Goal: Communication & Community: Connect with others

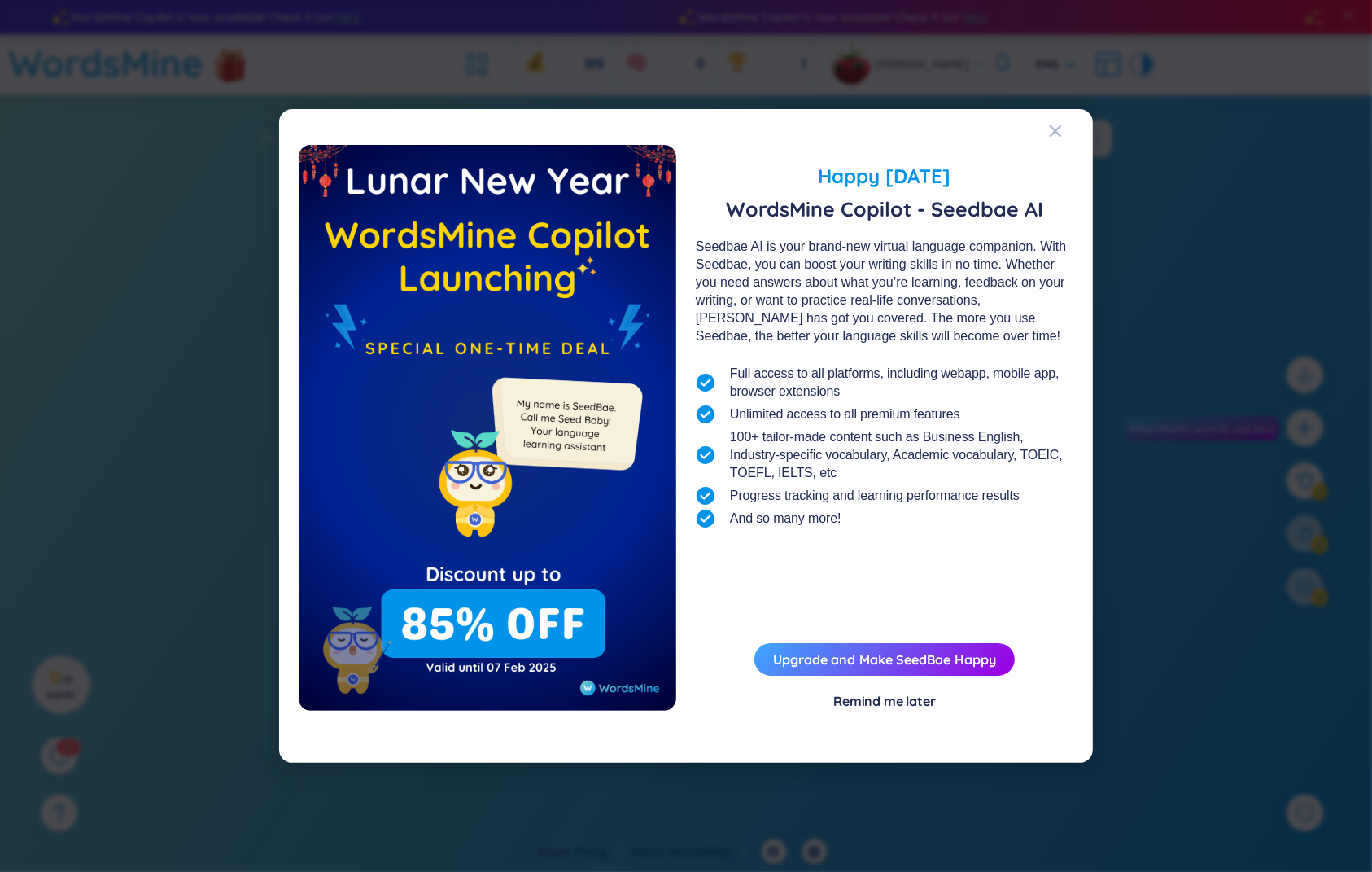
click at [1179, 132] on div "Happy [DATE] WordsMine Copilot - Seedbae AI Seedbae AI is your brand-new virtua…" at bounding box center [686, 436] width 1372 height 872
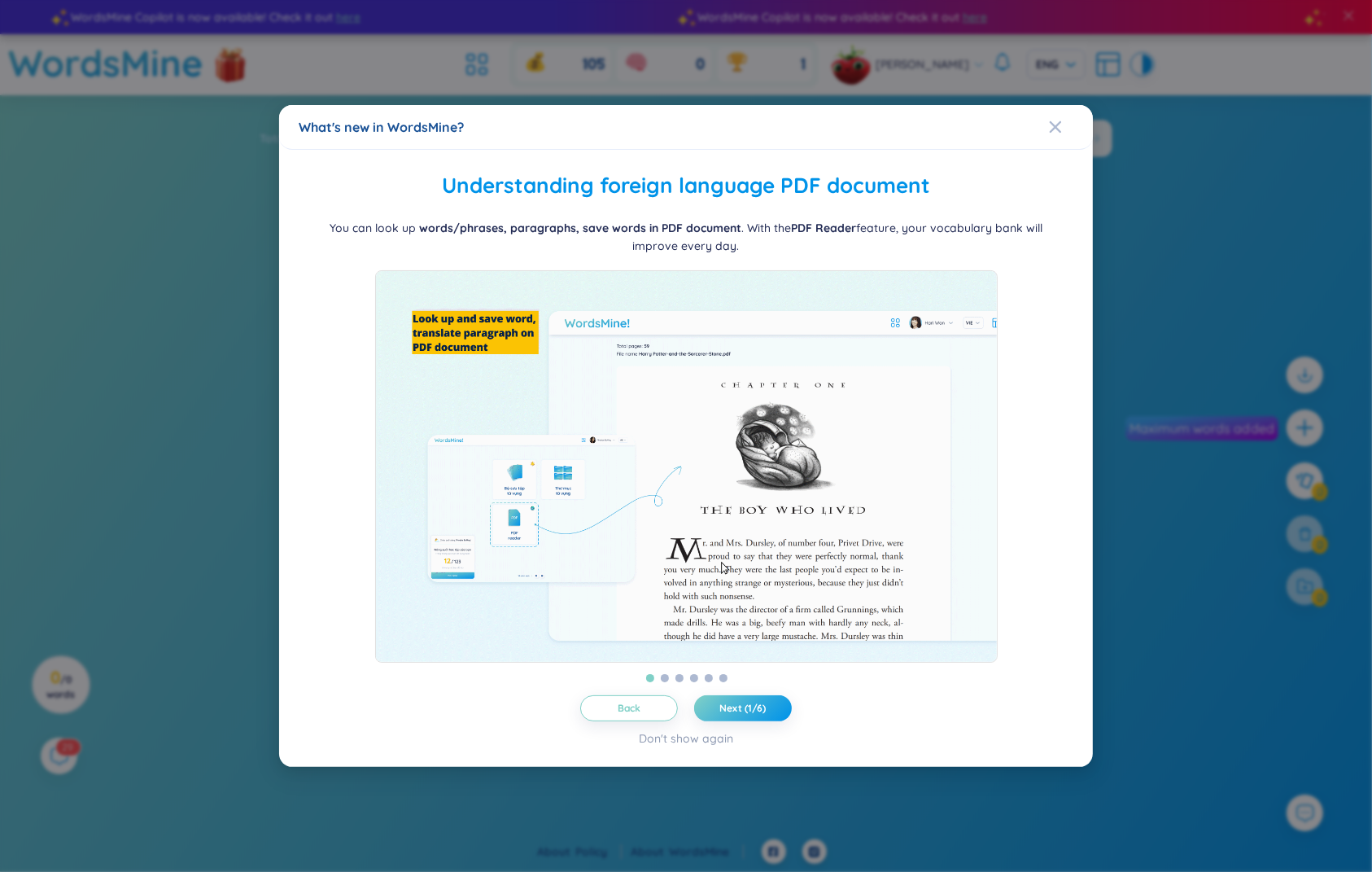
click at [1168, 107] on div "What's new in WordsMine? Folder management WordsMine lets you manage and person…" at bounding box center [686, 436] width 1372 height 872
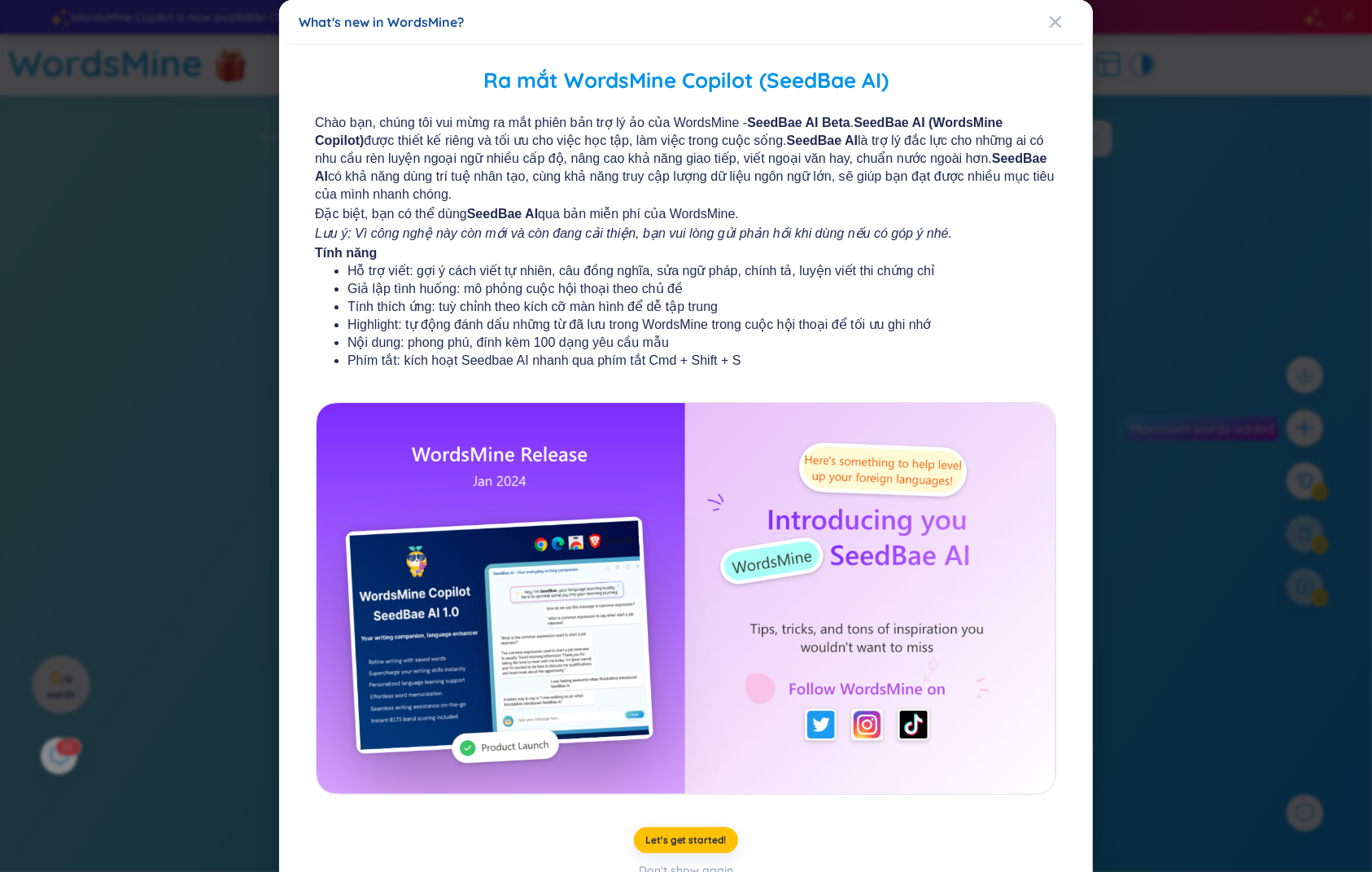
click at [1150, 83] on div "What's new in WordsMine? Ra mắt WordsMine Copilot (SeedBae AI) Chào bạn, chúng …" at bounding box center [686, 436] width 1372 height 872
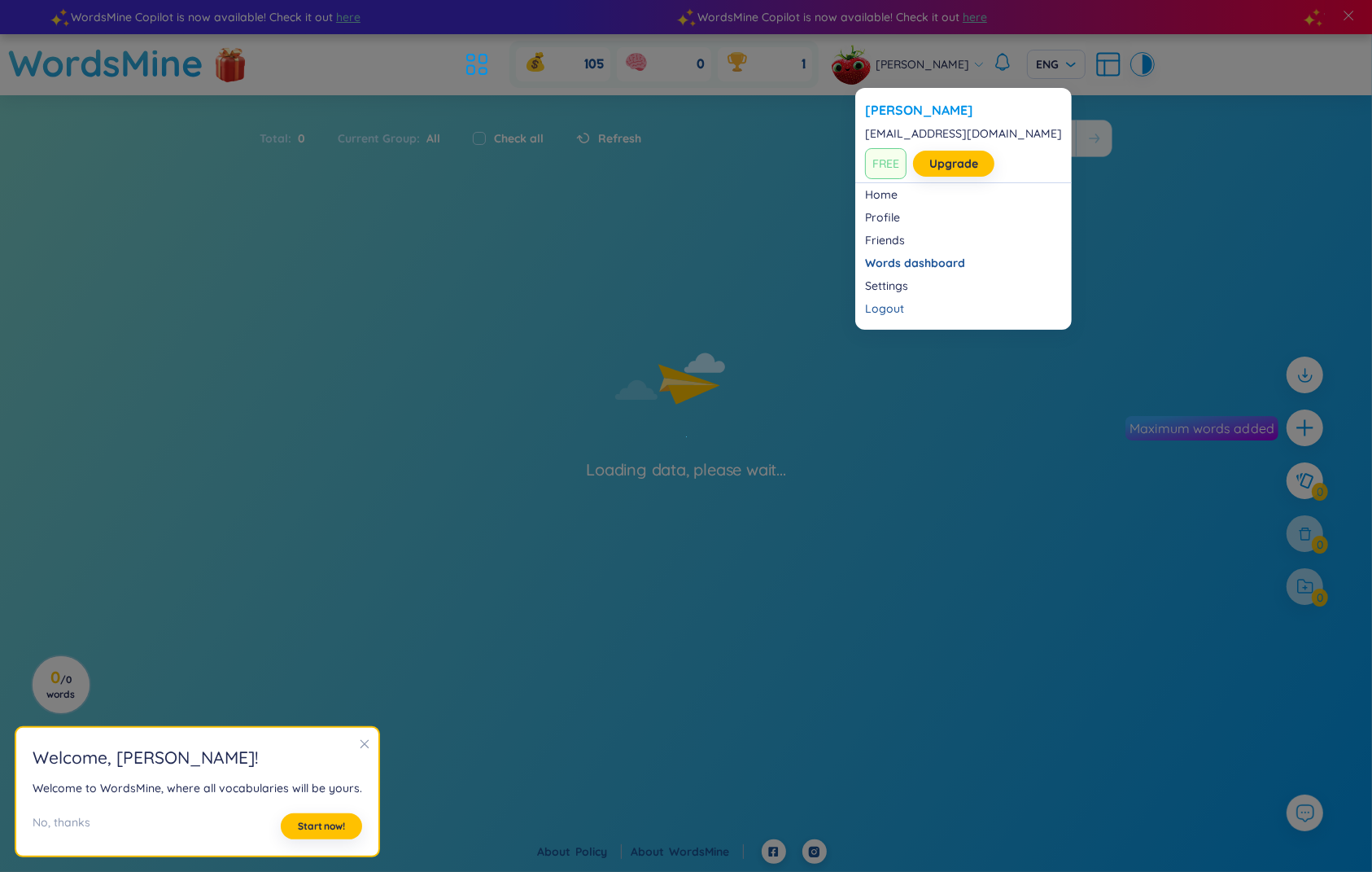
click at [914, 79] on div "[PERSON_NAME]" at bounding box center [908, 64] width 153 height 40
click at [905, 55] on span "[PERSON_NAME]" at bounding box center [924, 64] width 94 height 18
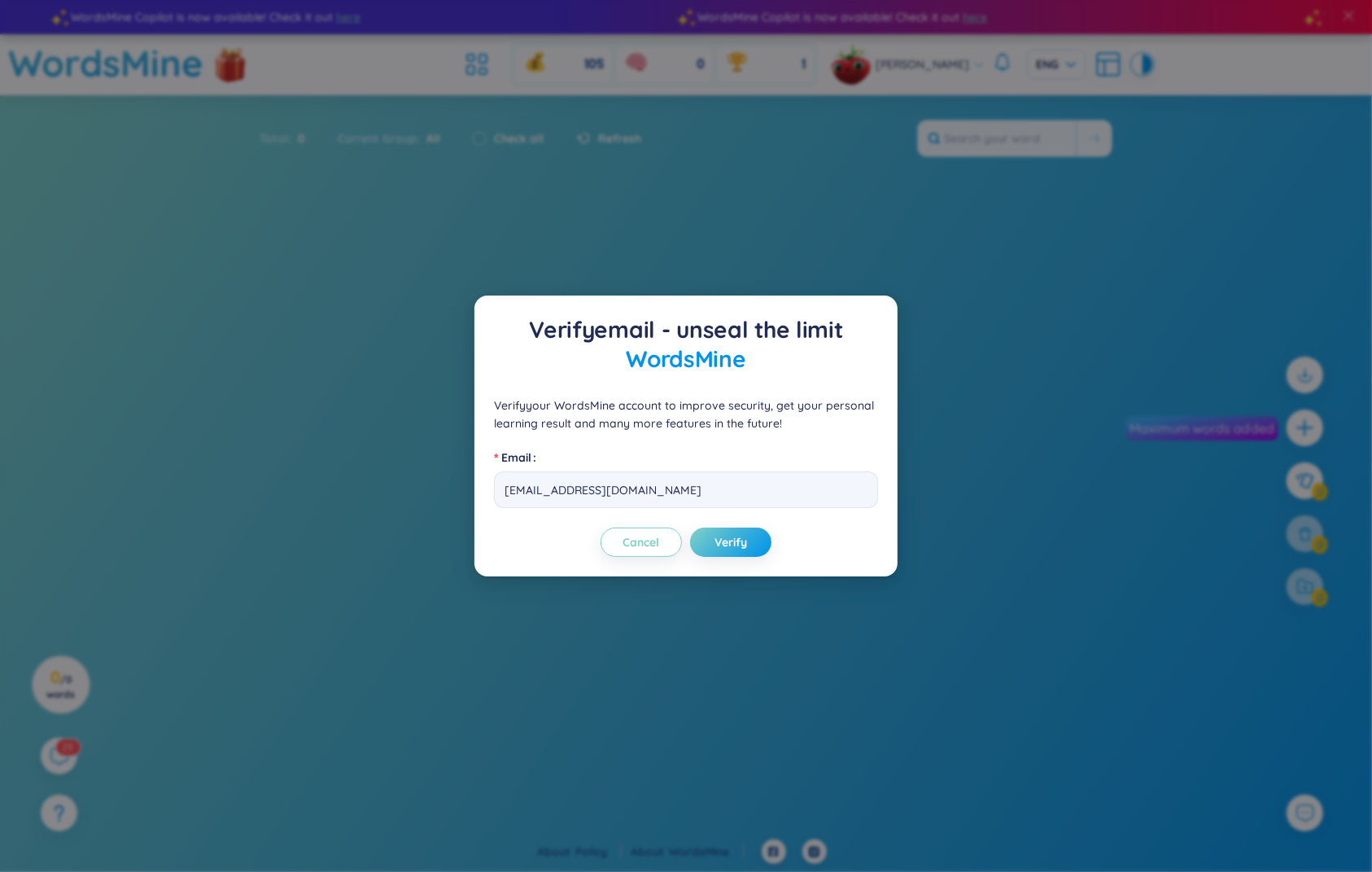
click at [934, 70] on div "Verify email - unseal the limit WordsMine Verify your WordsMine account to impr…" at bounding box center [686, 436] width 1372 height 872
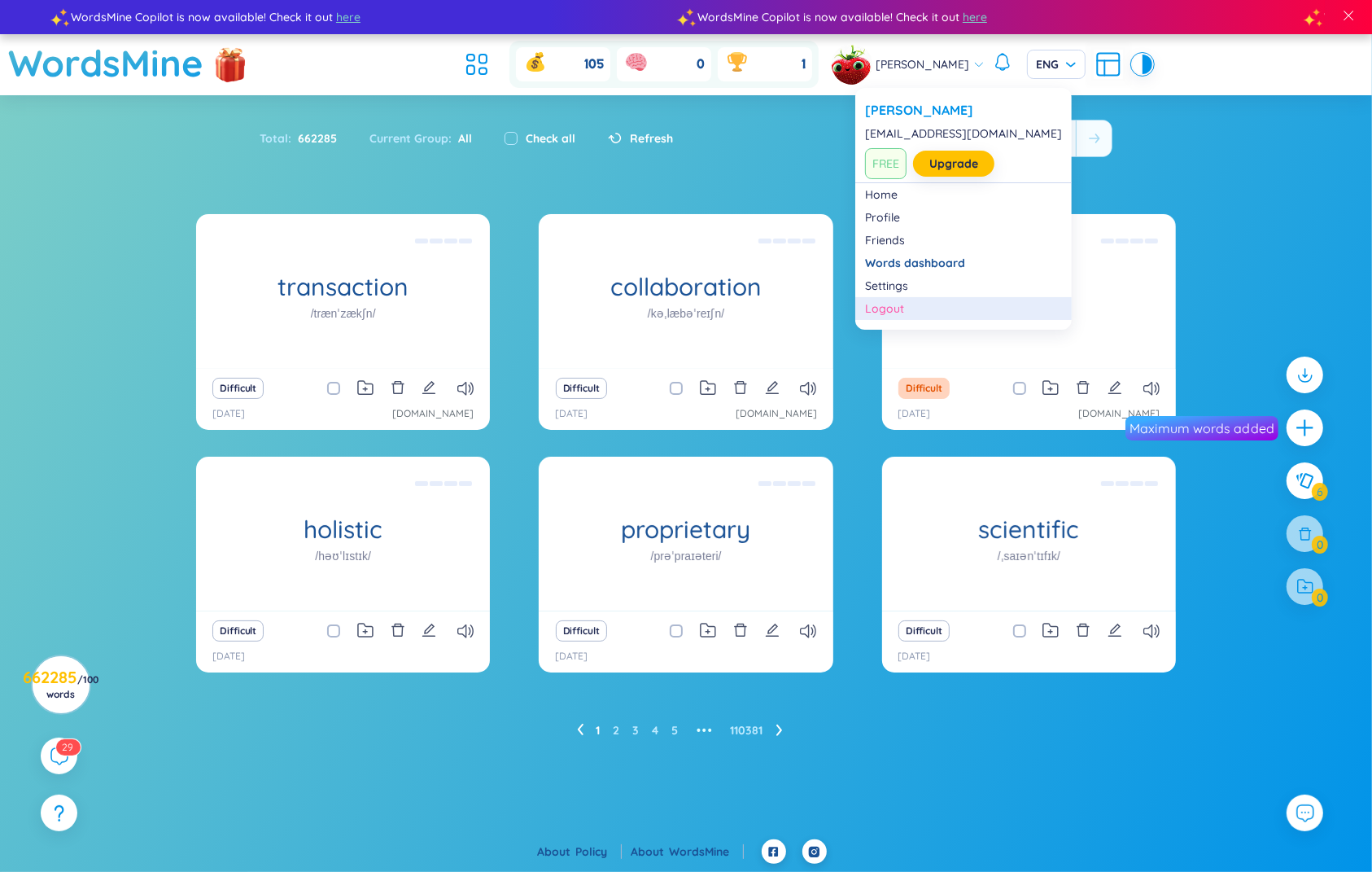
click at [891, 307] on div "Logout" at bounding box center [963, 309] width 197 height 17
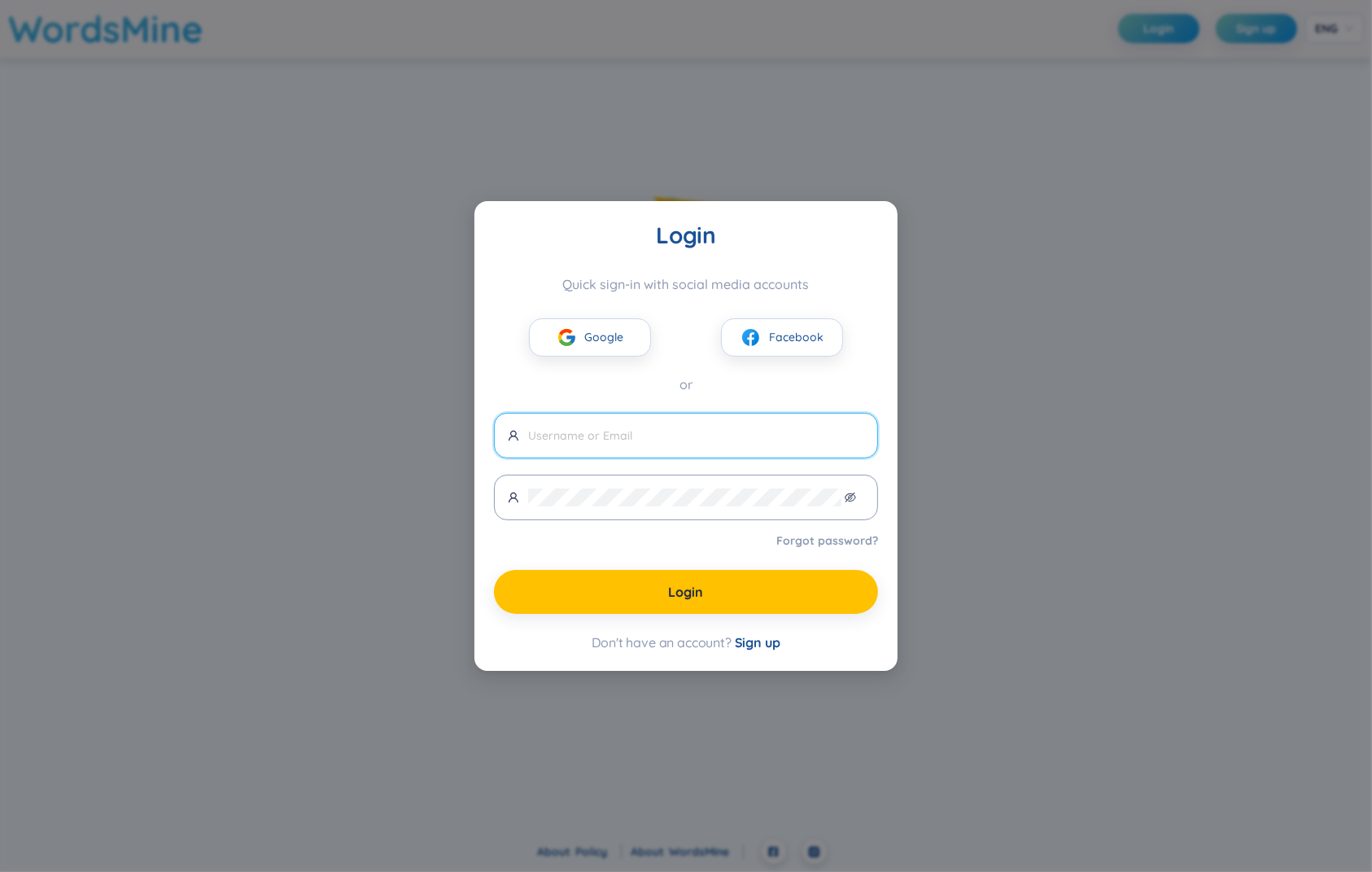
click at [669, 418] on span at bounding box center [686, 436] width 384 height 46
type input "[EMAIL_ADDRESS][DOMAIN_NAME]"
click at [646, 484] on span at bounding box center [686, 498] width 384 height 46
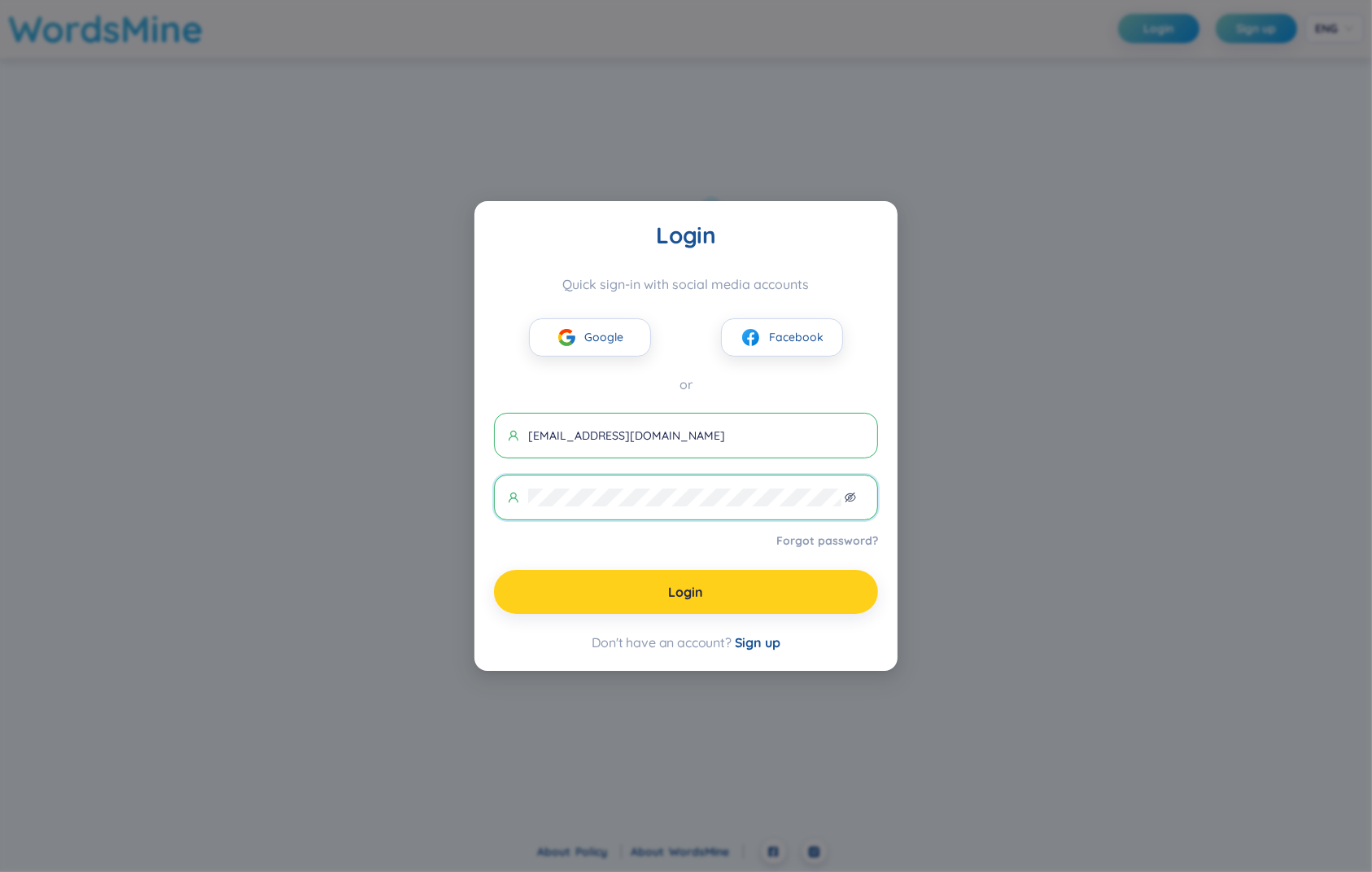
click at [614, 598] on button "Login" at bounding box center [686, 592] width 384 height 44
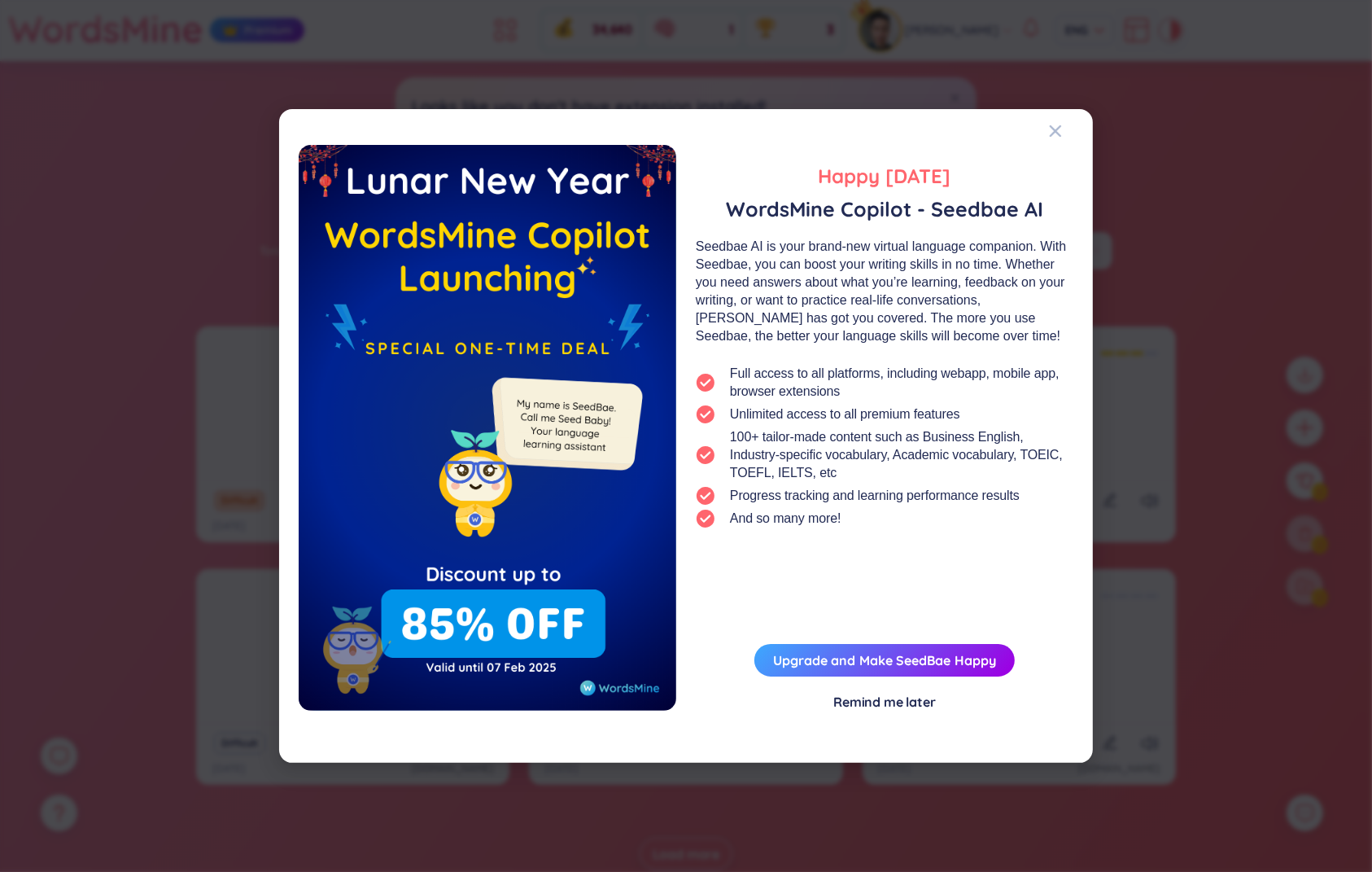
click at [1227, 154] on div "Happy [DATE] WordsMine Copilot - Seedbae AI Seedbae AI is your brand-new virtua…" at bounding box center [686, 436] width 1372 height 872
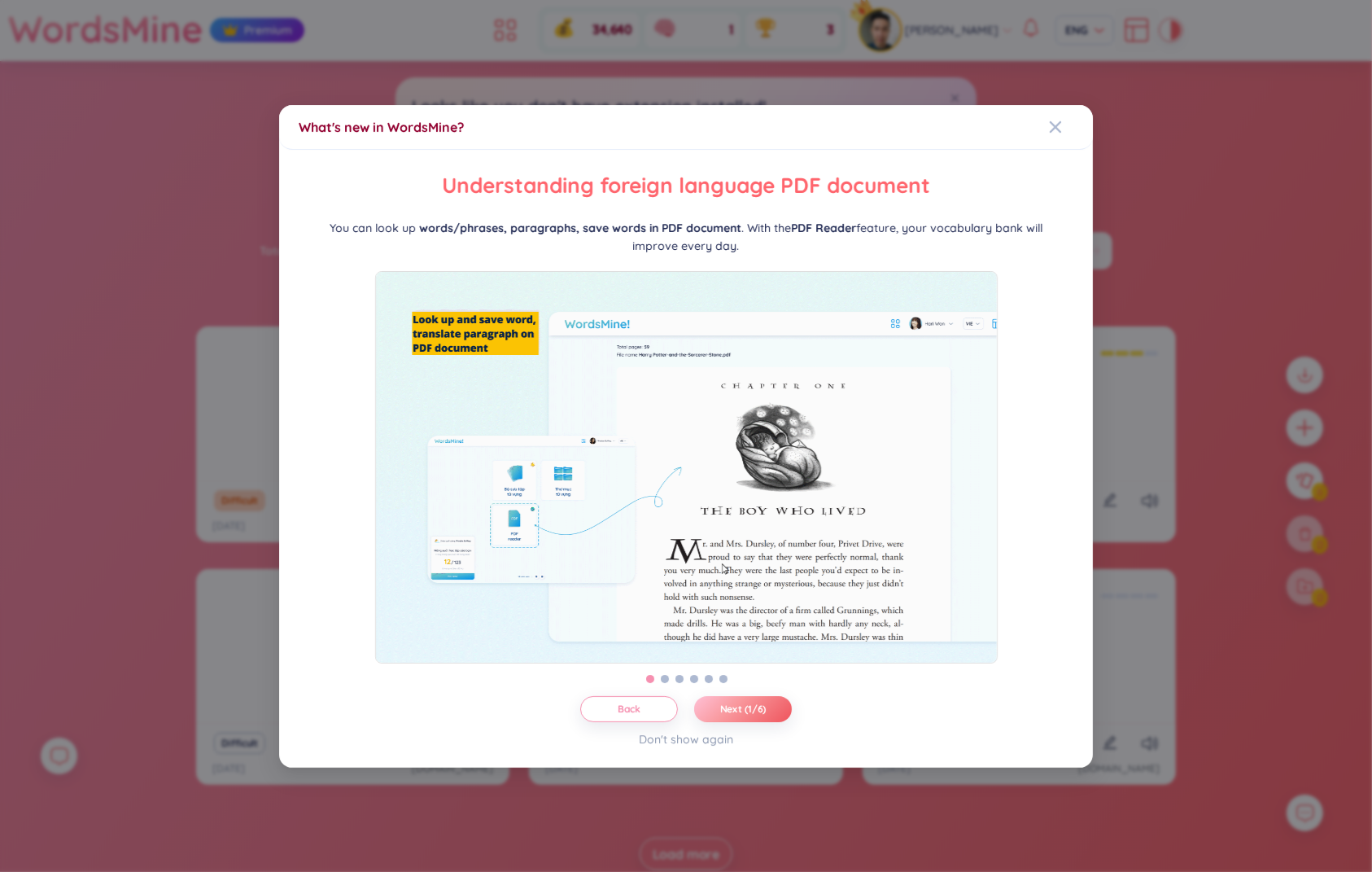
click at [1227, 154] on div "What's new in WordsMine? Folder management WordsMine lets you manage and person…" at bounding box center [686, 436] width 1372 height 872
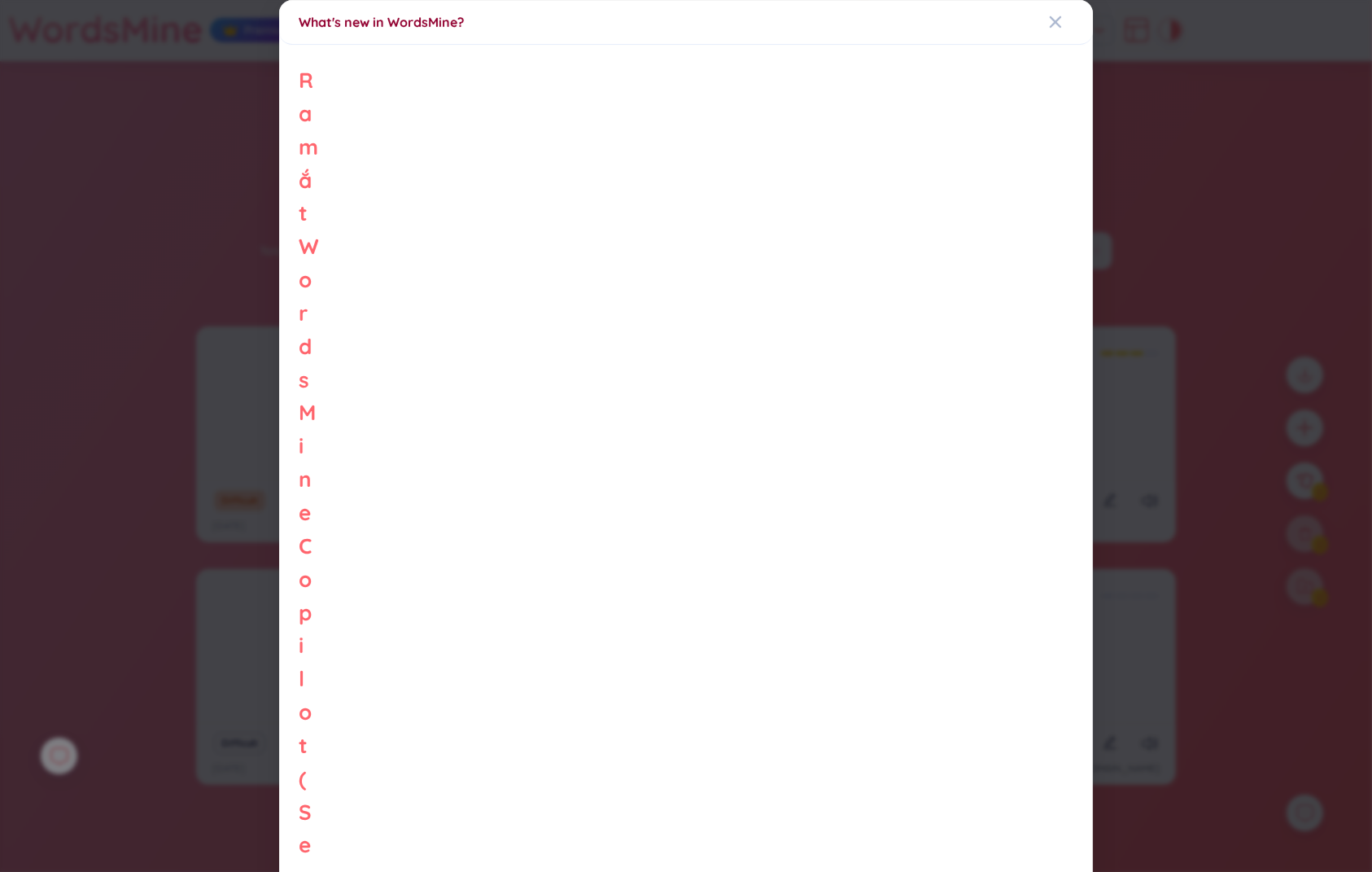
click at [1227, 154] on div "What's new in WordsMine? Ra mắt WordsMine Copilot (SeedBae AI) Chào bạn, chúng …" at bounding box center [686, 436] width 1372 height 872
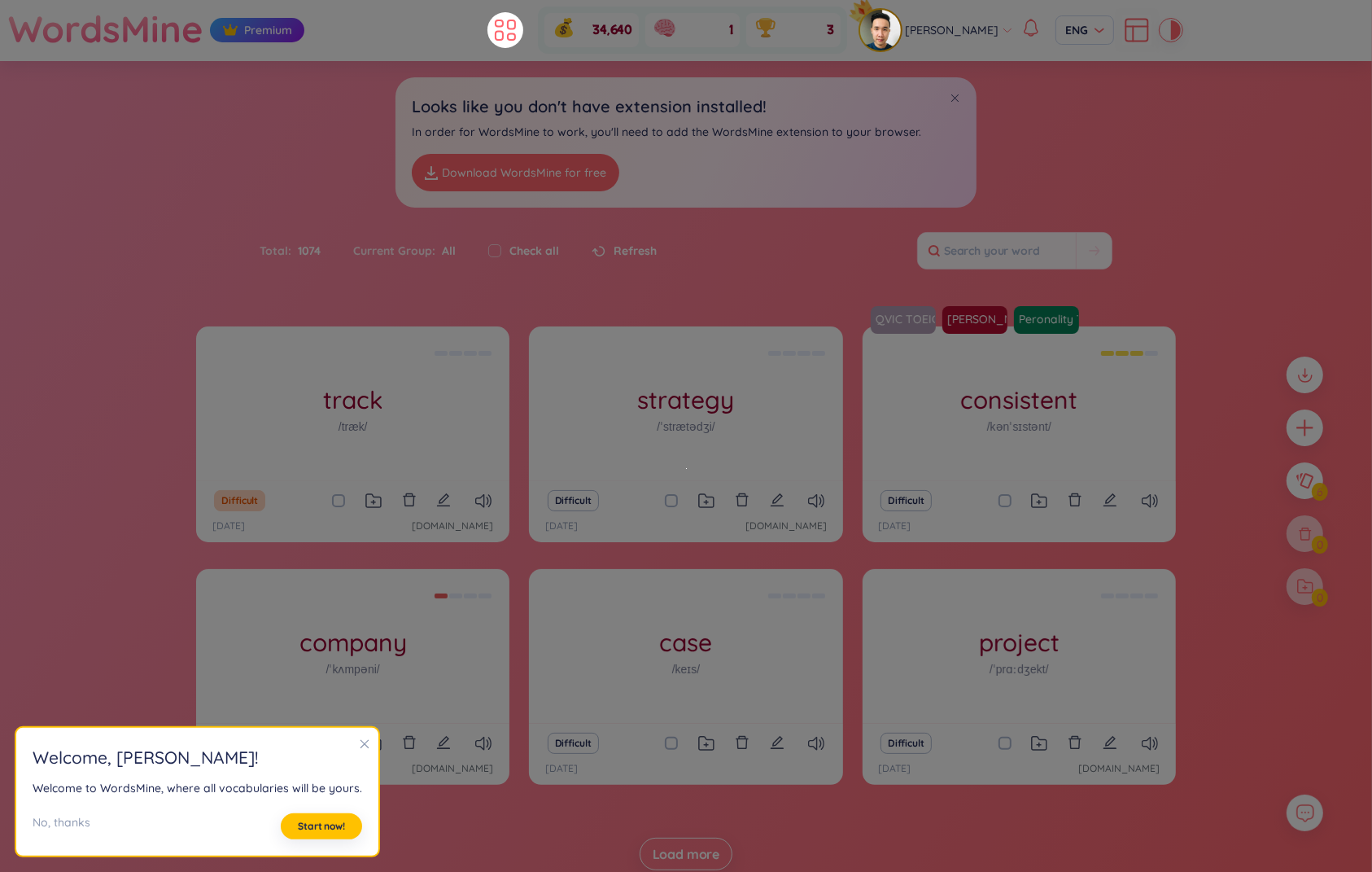
click at [137, 481] on div "track /træk/ Theo dõi cái gì đó Difficult [DATE] [DOMAIN_NAME] strategy /ˈstræt…" at bounding box center [686, 615] width 1372 height 577
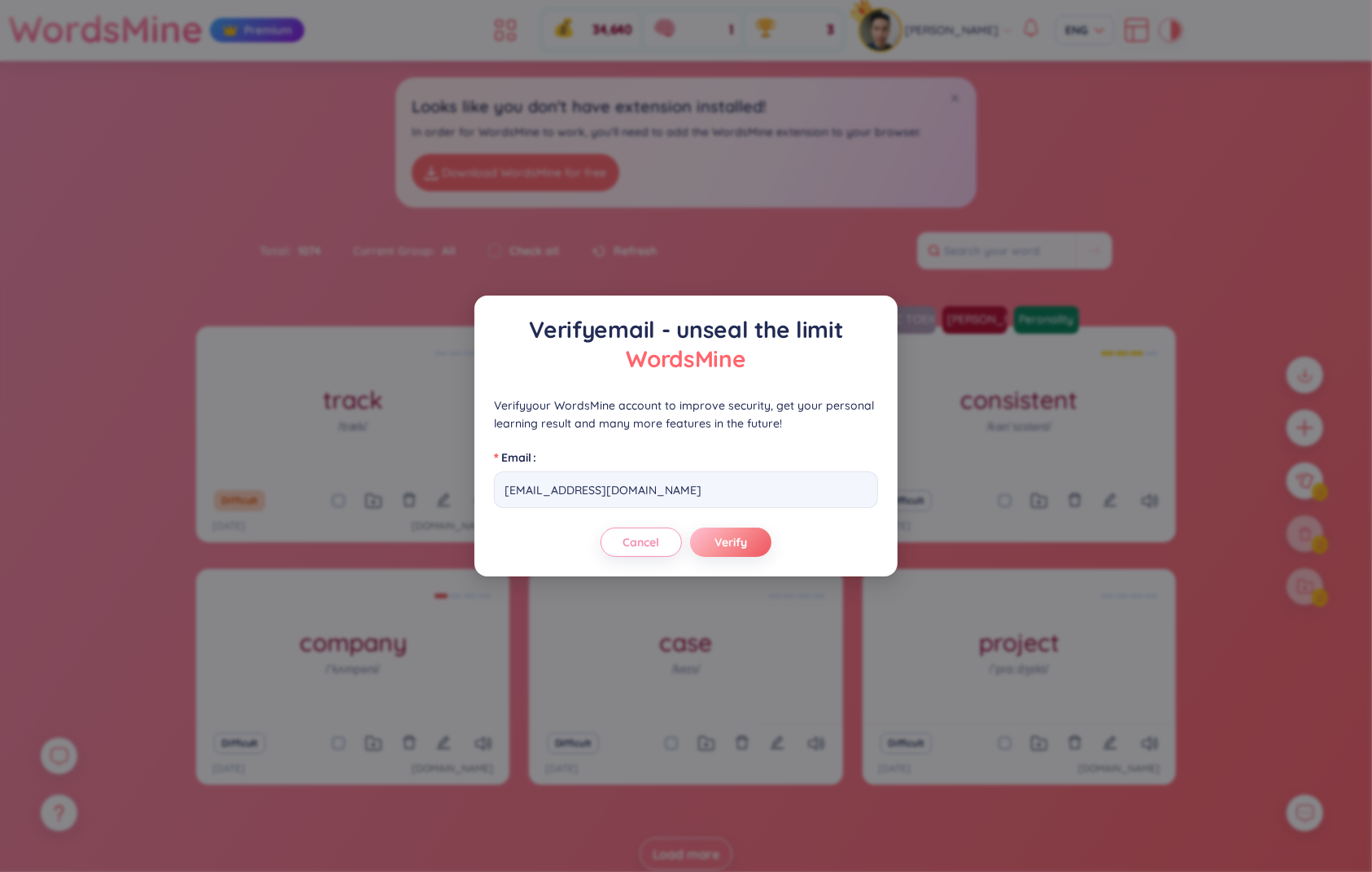
click at [78, 759] on div "Verify email - unseal the limit WordsMine Verify your WordsMine account to impr…" at bounding box center [686, 436] width 1372 height 872
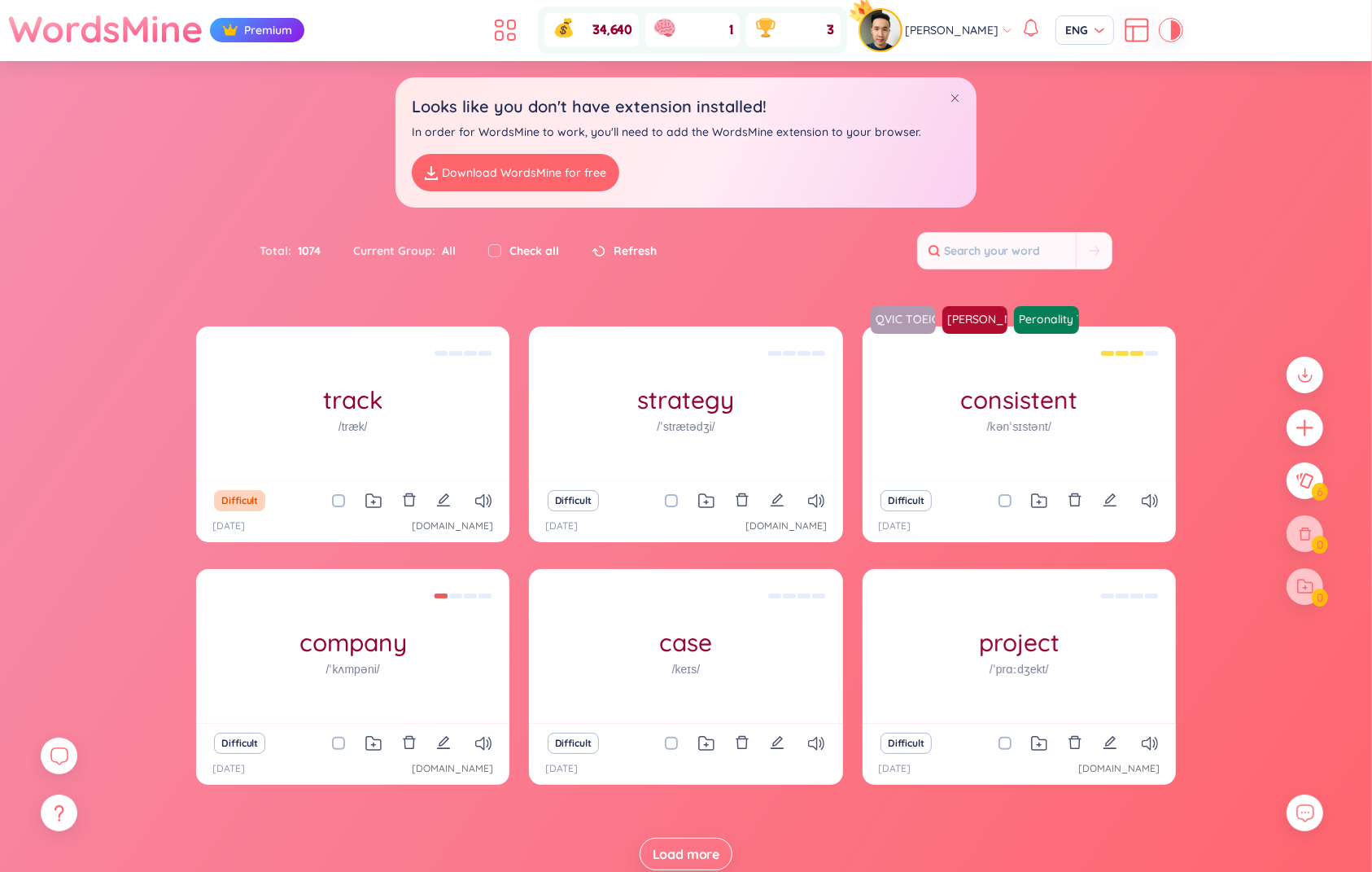
click at [62, 759] on body "WordsMine Premium 34,640 1 3 [PERSON_NAME] [PERSON_NAME] Sort Alphabet Ascendin…" at bounding box center [686, 436] width 1372 height 872
click at [62, 759] on icon at bounding box center [60, 757] width 18 height 18
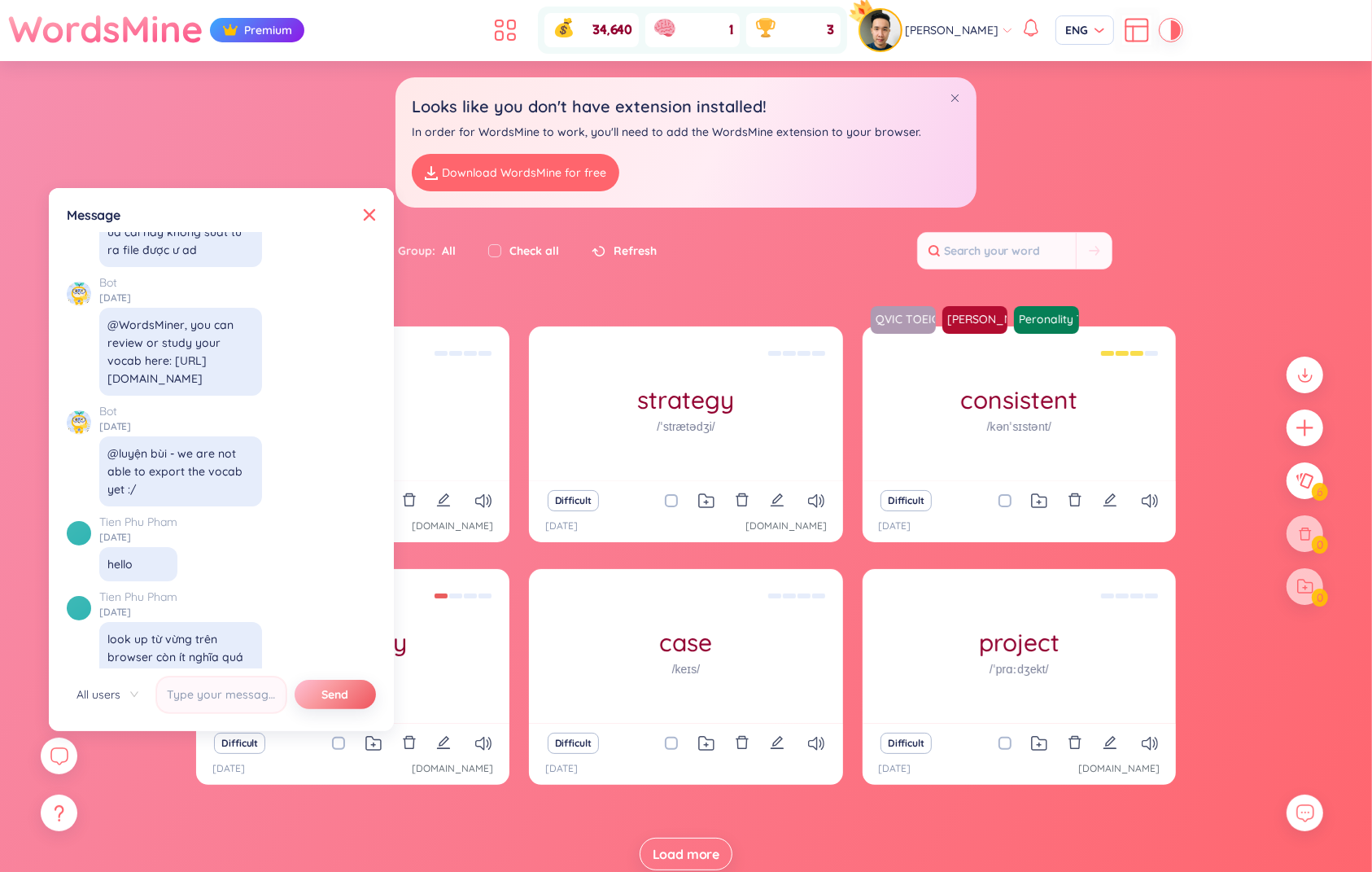
click at [136, 773] on div "track /træk/ Theo dõi cái gì đó Difficult [DATE] [DOMAIN_NAME] strategy /ˈstræt…" at bounding box center [686, 615] width 1372 height 577
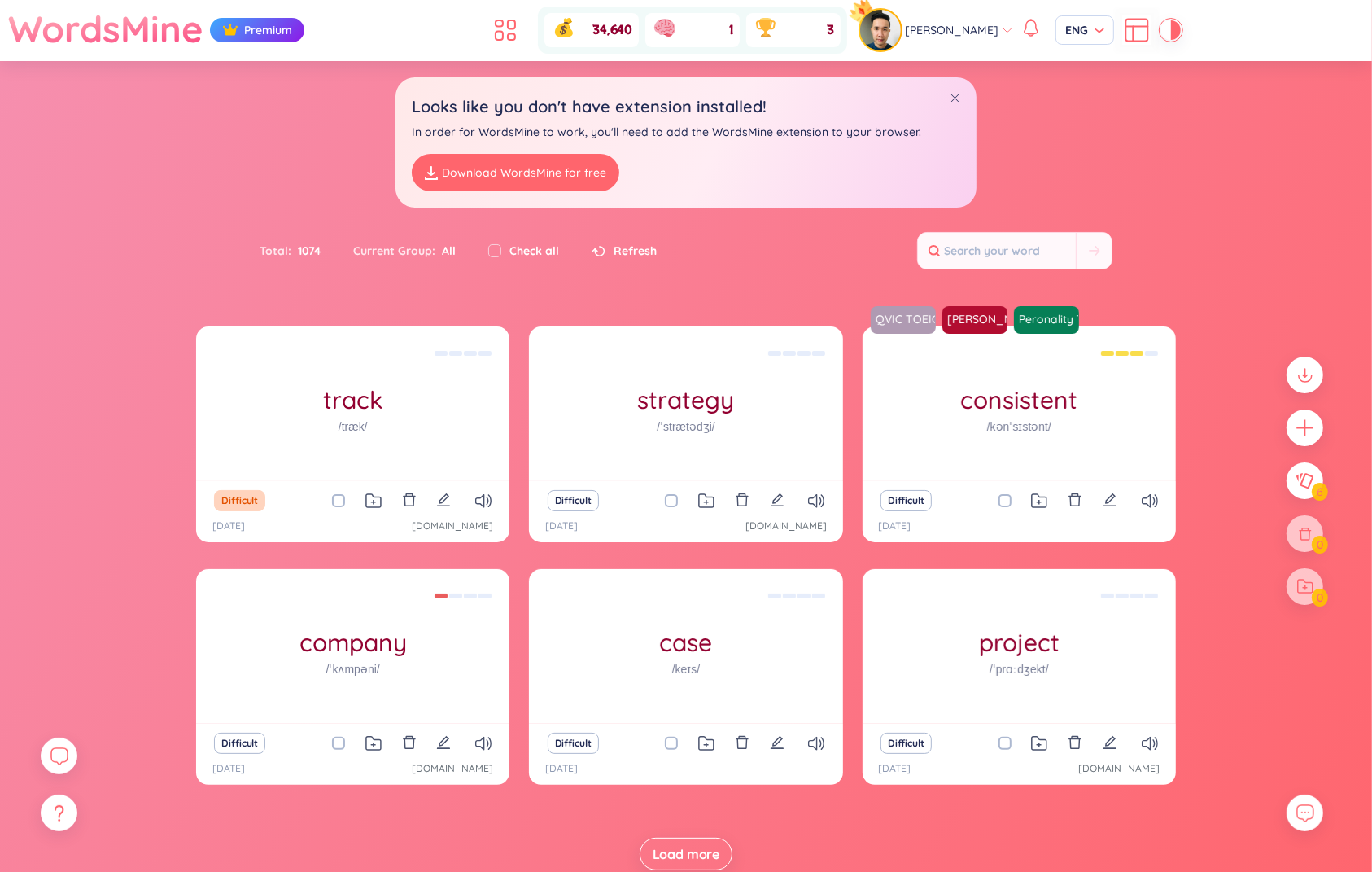
click at [62, 777] on div at bounding box center [59, 760] width 37 height 45
click at [64, 763] on icon at bounding box center [58, 755] width 19 height 19
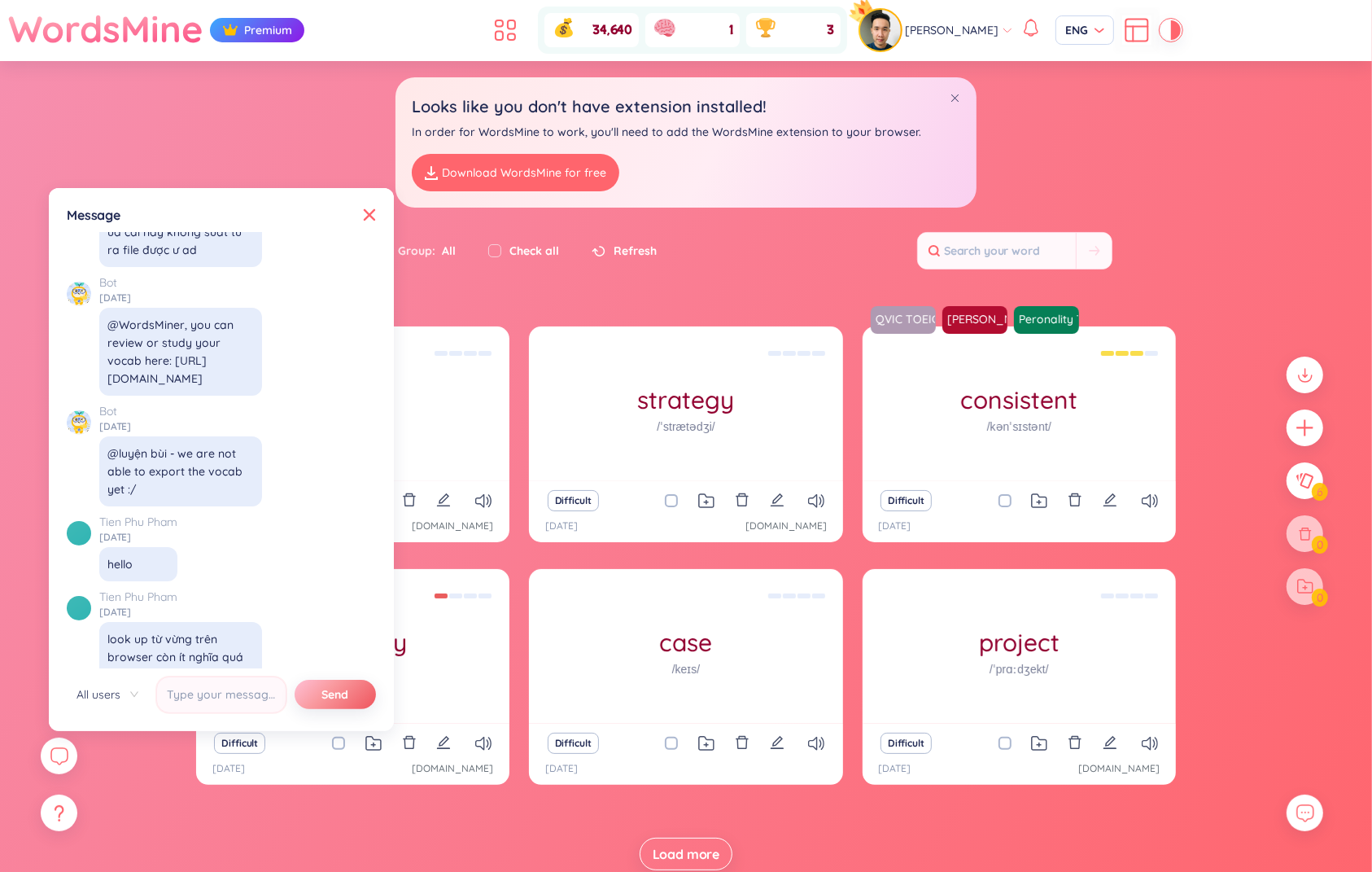
drag, startPoint x: 140, startPoint y: 593, endPoint x: 200, endPoint y: 631, distance: 71.0
click at [157, 828] on link "Tien Phu Pham" at bounding box center [180, 837] width 163 height 18
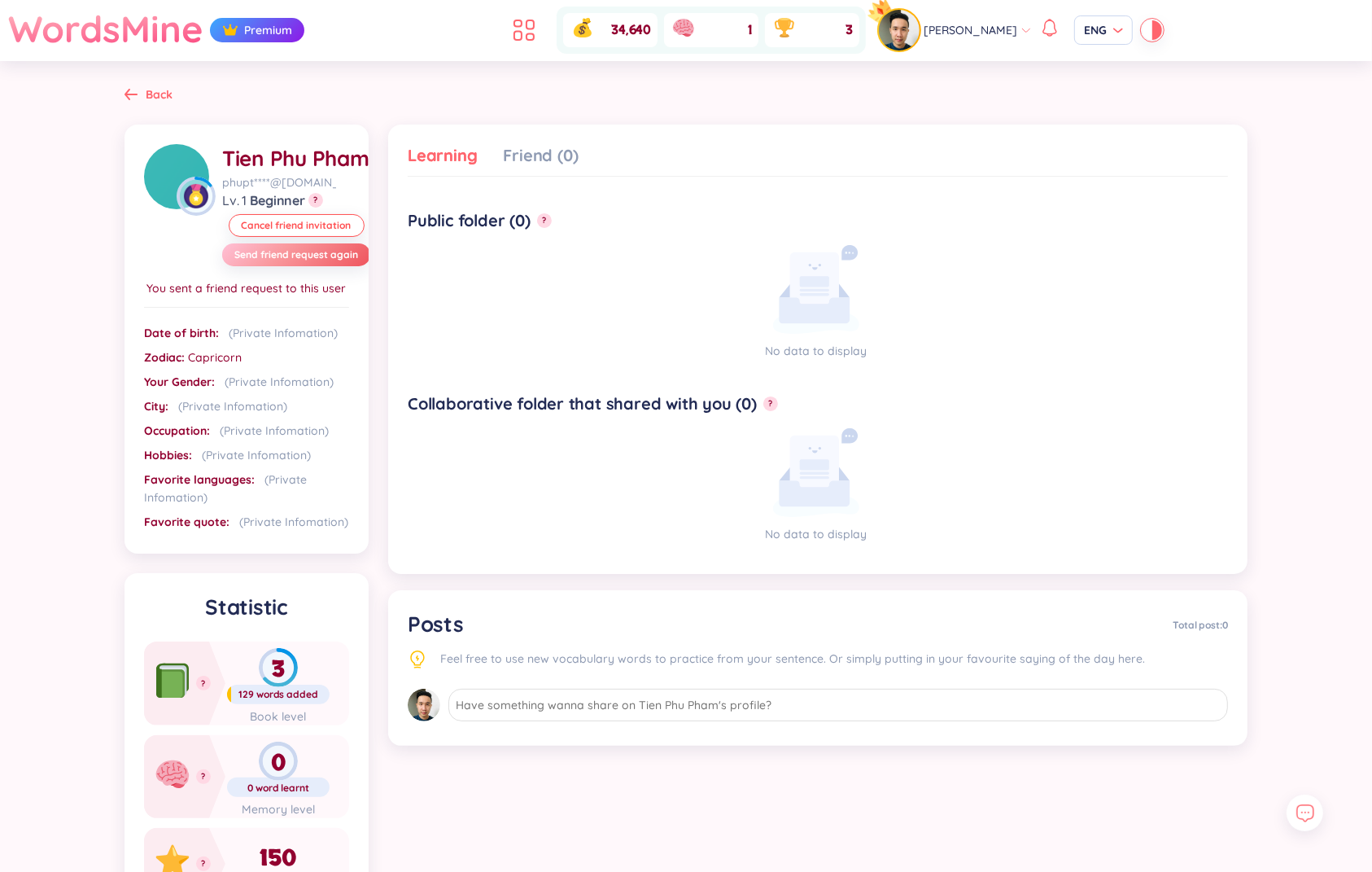
click at [435, 103] on div "Back [PERSON_NAME] phupt****@[DOMAIN_NAME] Lv. 1 Beginner ? Cancel friend invit…" at bounding box center [686, 548] width 1172 height 974
click at [308, 262] on span "Send friend request again" at bounding box center [296, 255] width 124 height 13
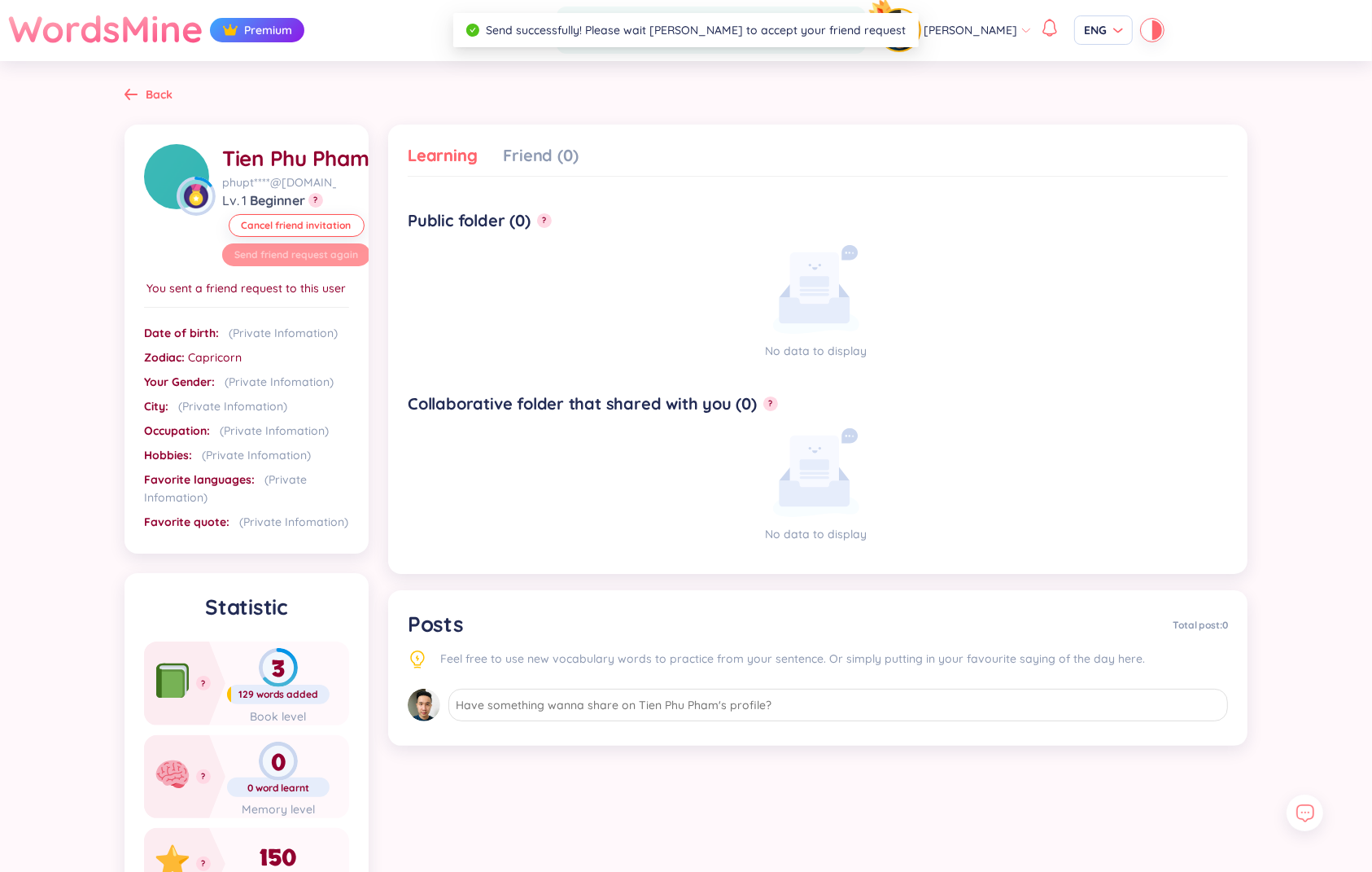
click at [653, 146] on div "Learning Friend (0)" at bounding box center [817, 160] width 820 height 32
